Goal: Task Accomplishment & Management: Use online tool/utility

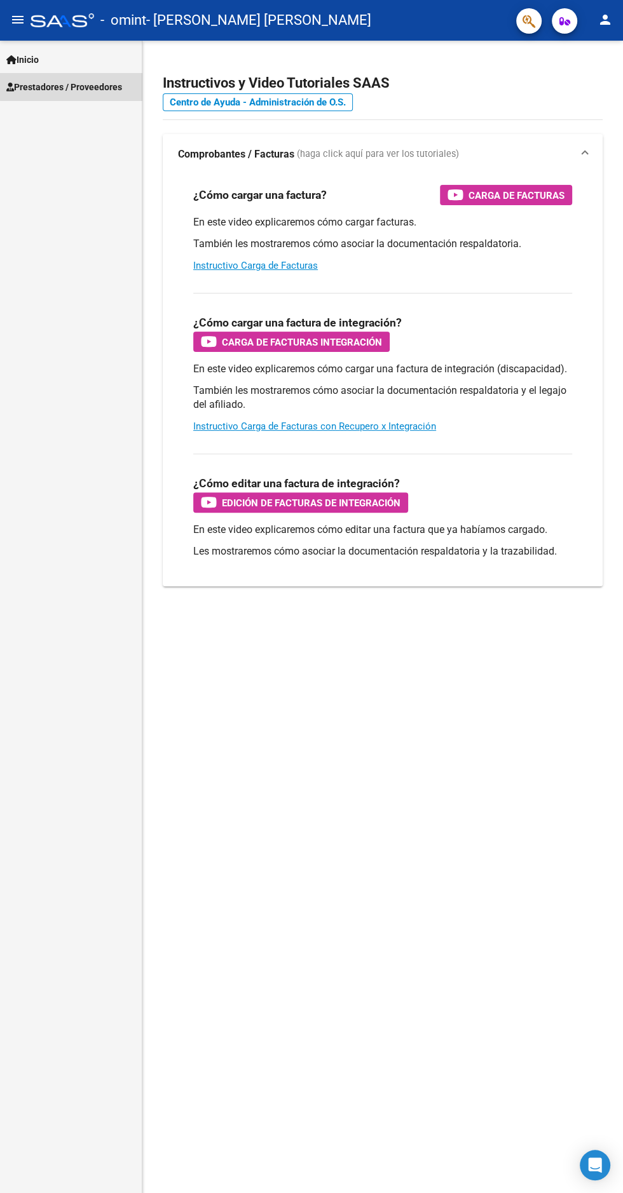
click at [86, 86] on span "Prestadores / Proveedores" at bounding box center [64, 87] width 116 height 14
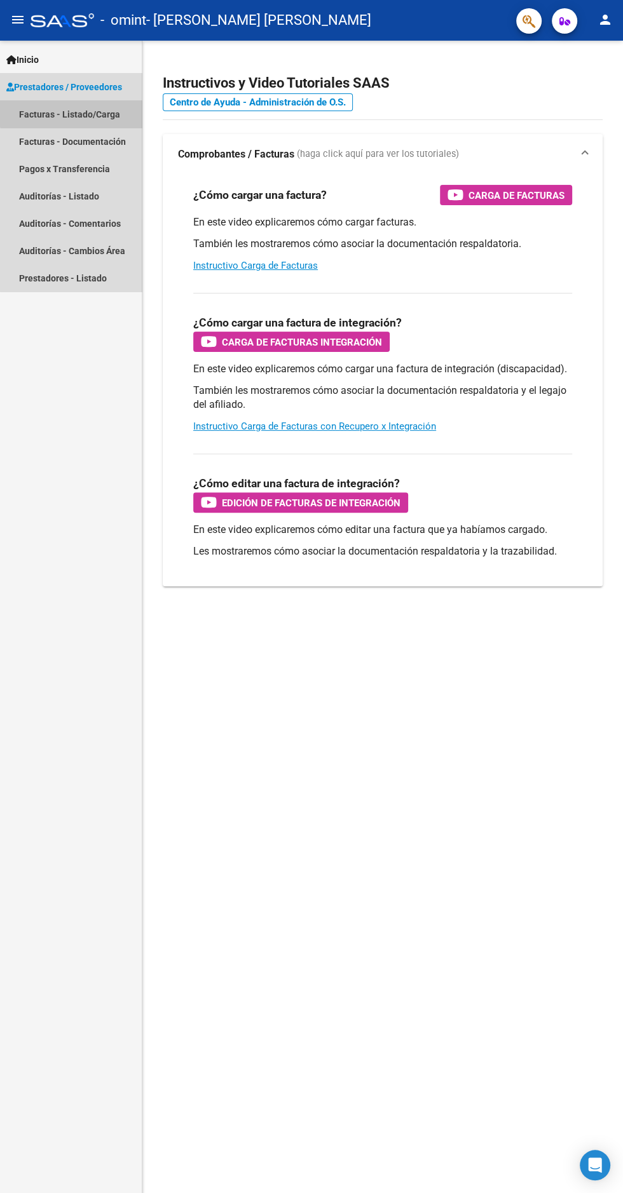
click at [101, 114] on link "Facturas - Listado/Carga" at bounding box center [71, 113] width 142 height 27
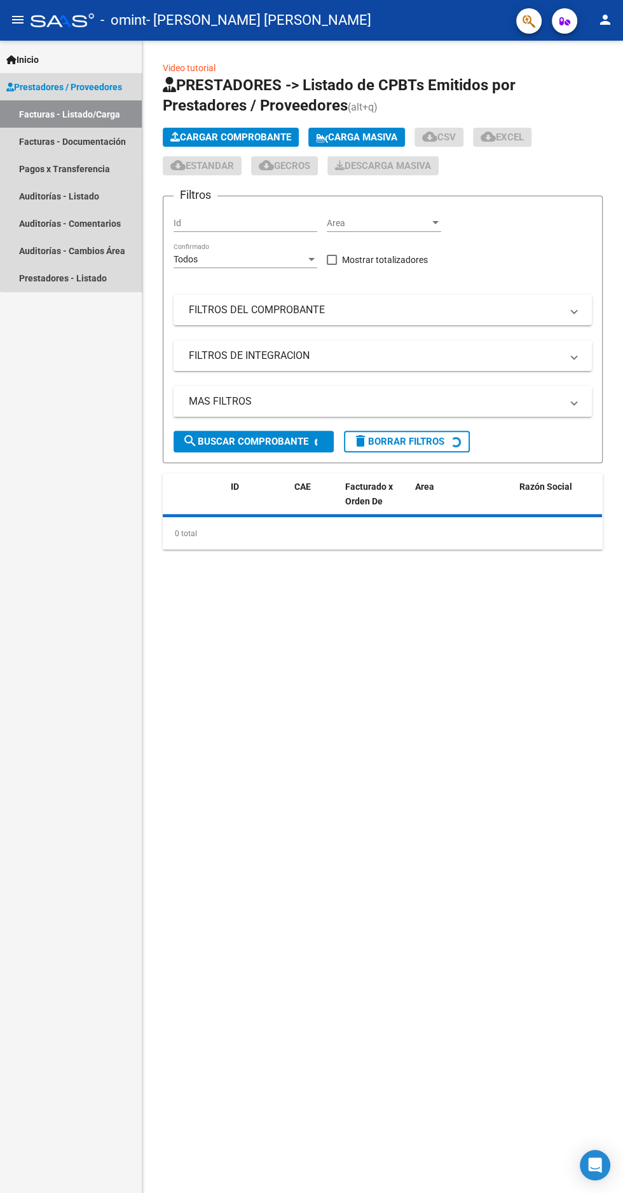
click at [97, 83] on span "Prestadores / Proveedores" at bounding box center [64, 87] width 116 height 14
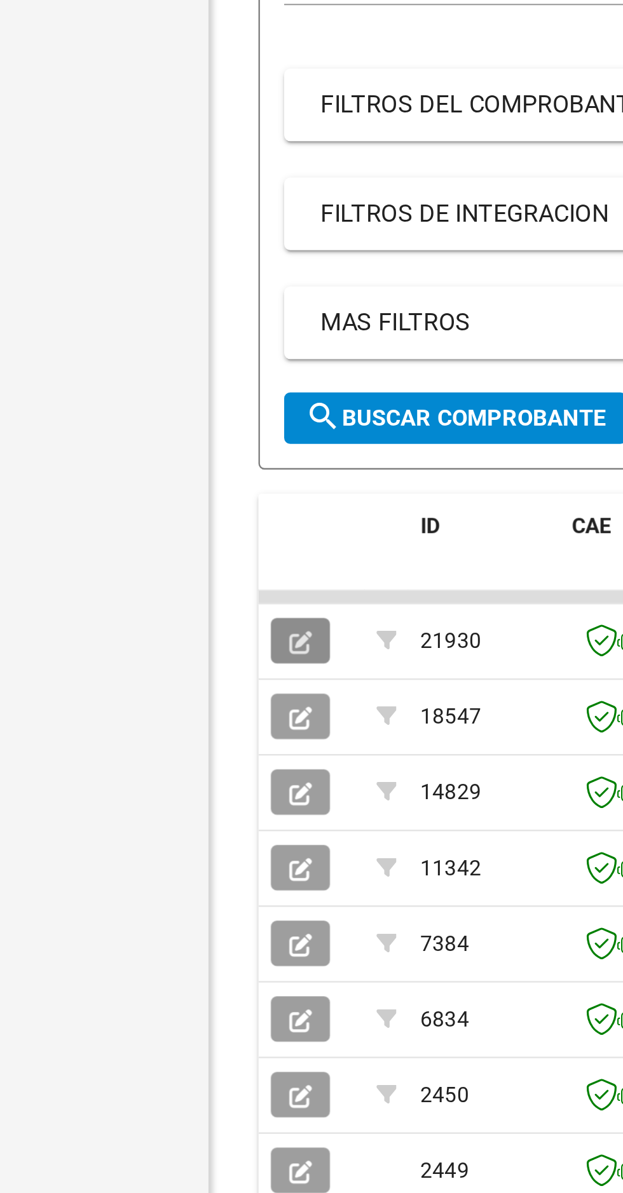
click at [182, 534] on icon "button" at bounding box center [180, 536] width 10 height 10
